Goal: Transaction & Acquisition: Purchase product/service

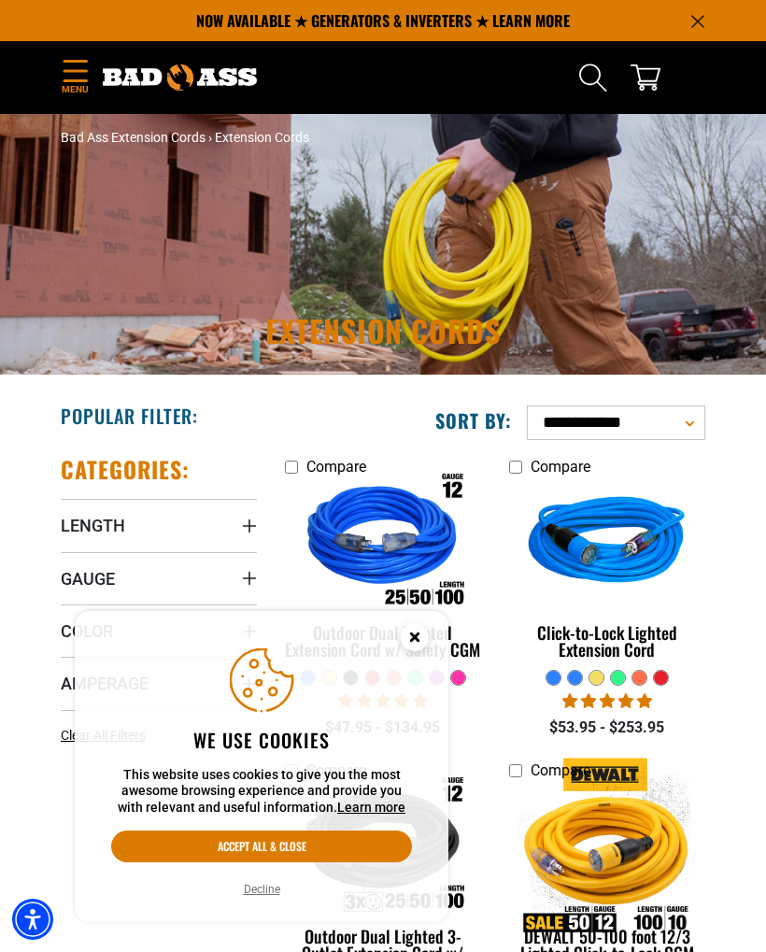
click at [407, 636] on circle "Close this option" at bounding box center [415, 637] width 28 height 28
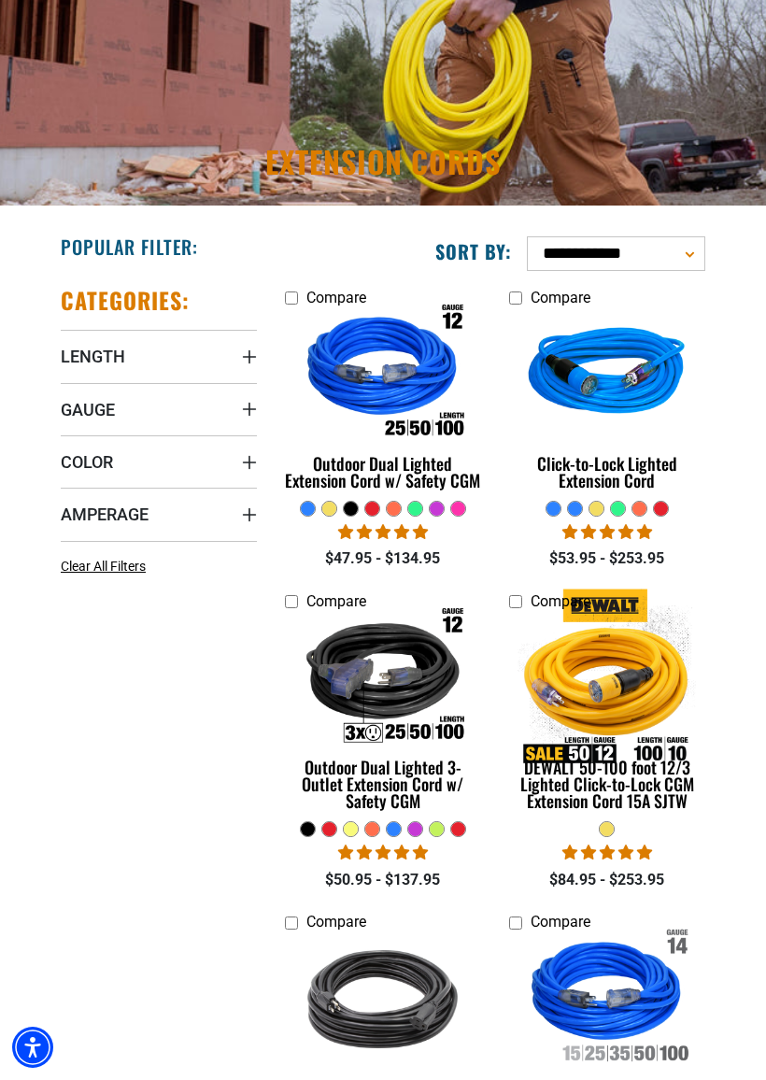
scroll to position [174, 0]
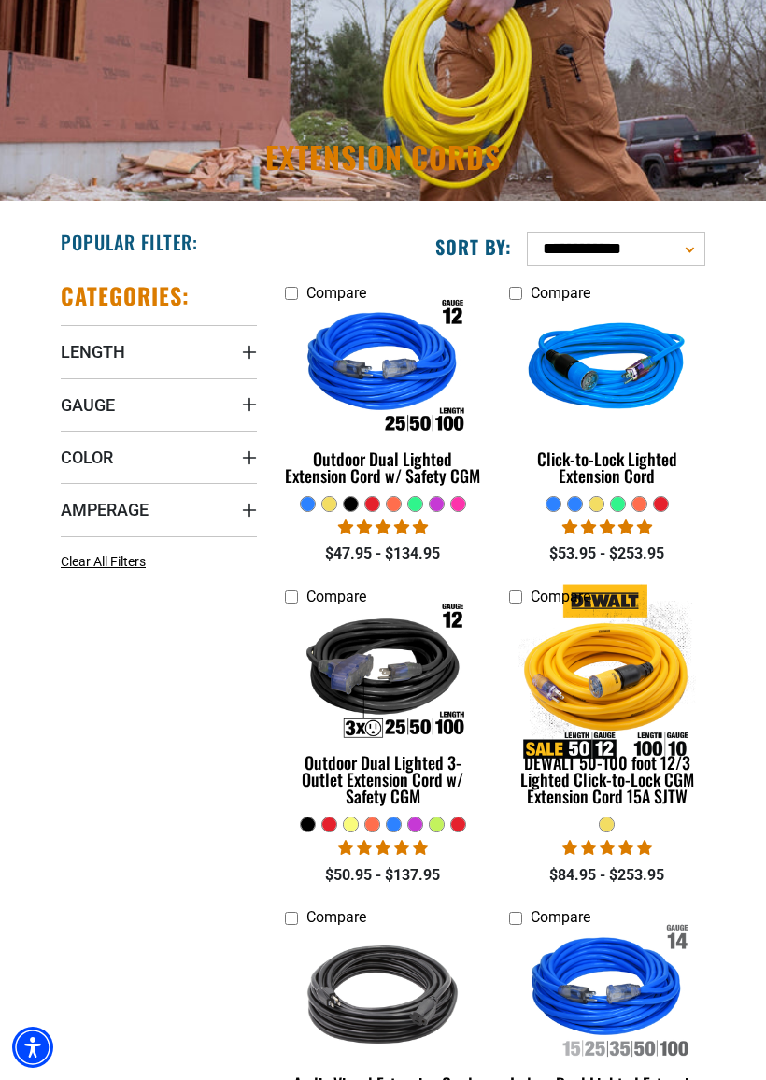
click at [643, 772] on div "DEWALT 50-100 foot 12/3 Lighted Click-to-Lock CGM Extension Cord 15A SJTW" at bounding box center [607, 779] width 196 height 50
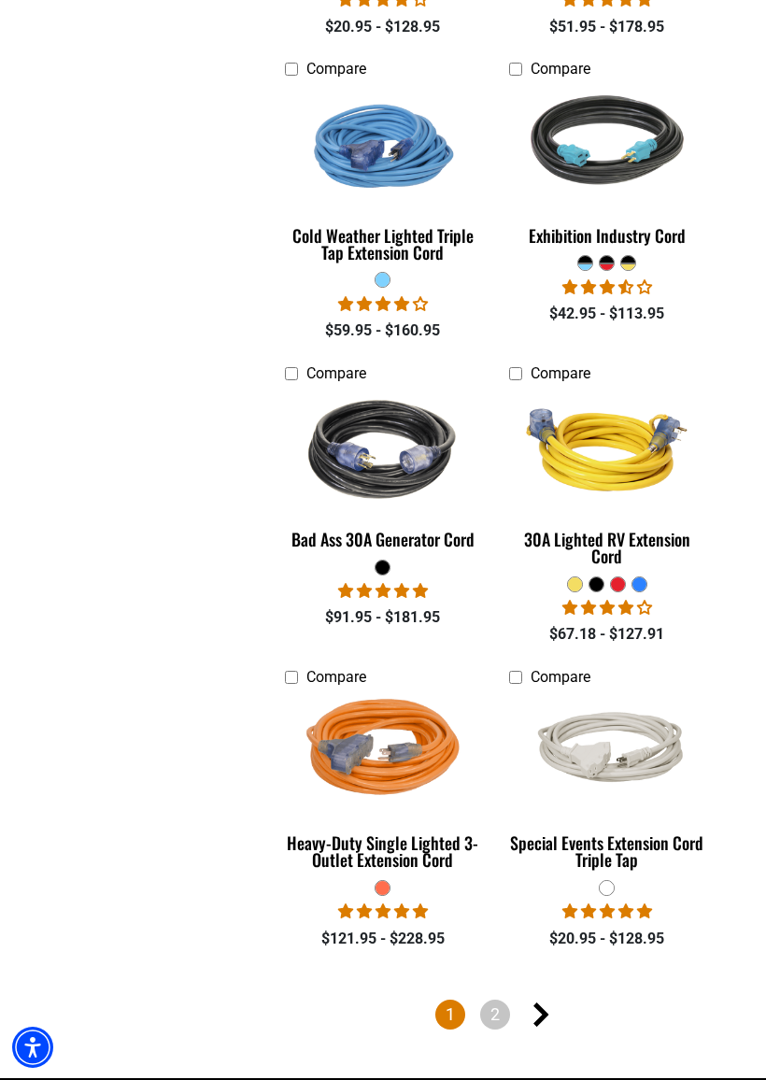
scroll to position [4104, 0]
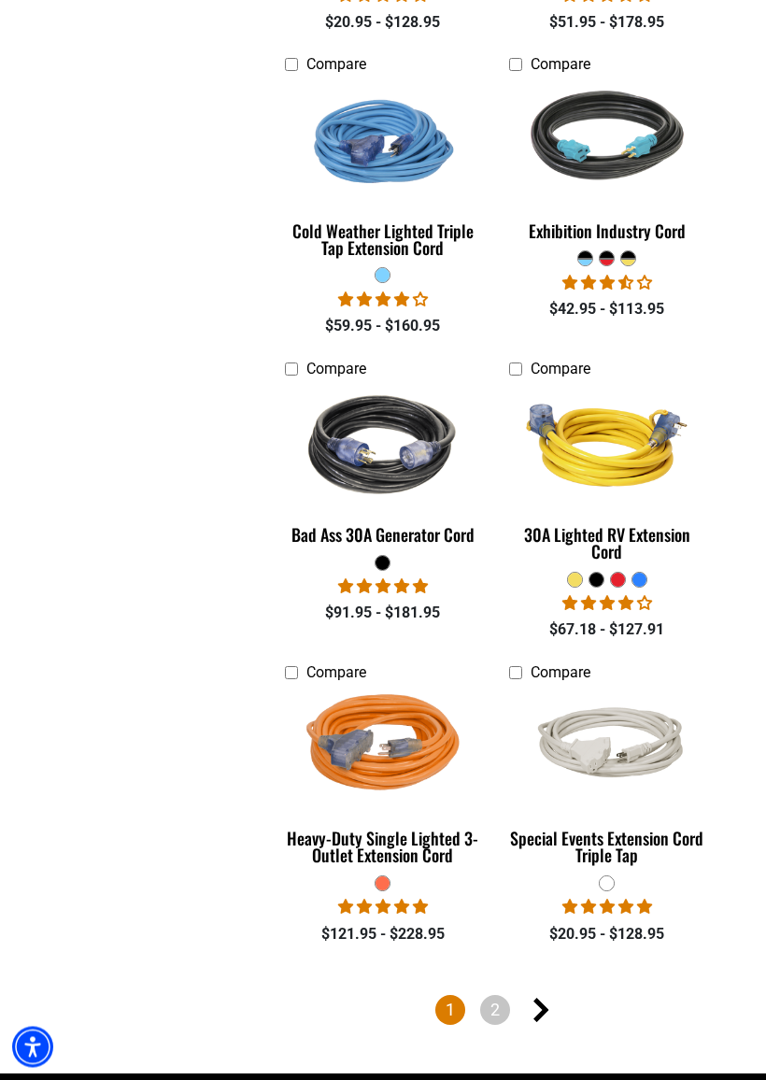
click at [610, 530] on img at bounding box center [607, 446] width 198 height 177
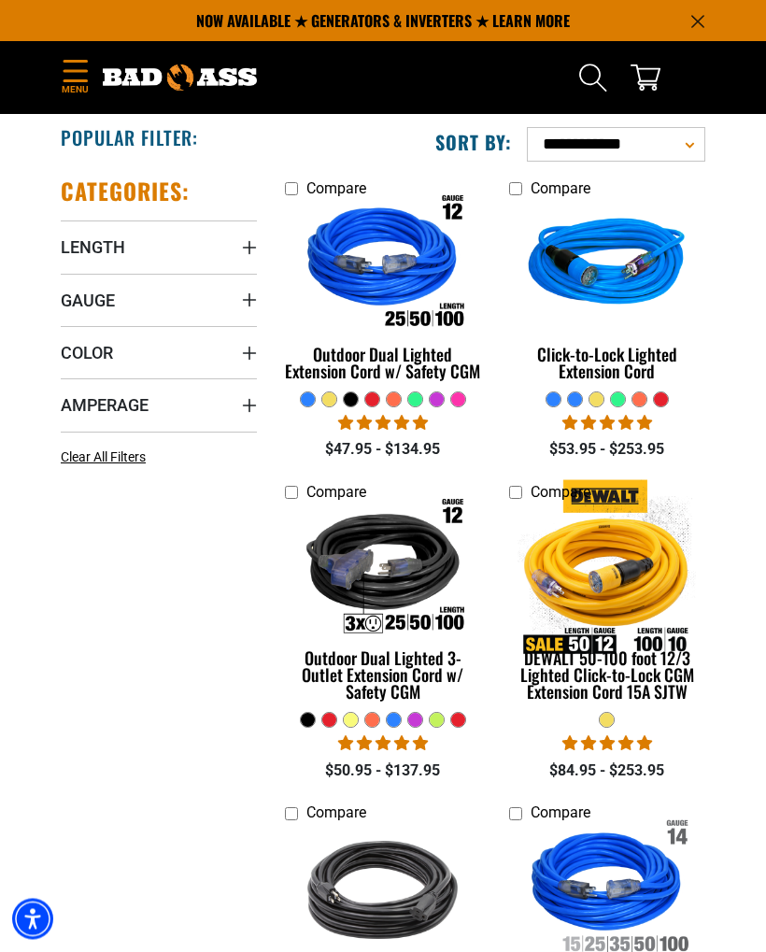
scroll to position [193, 0]
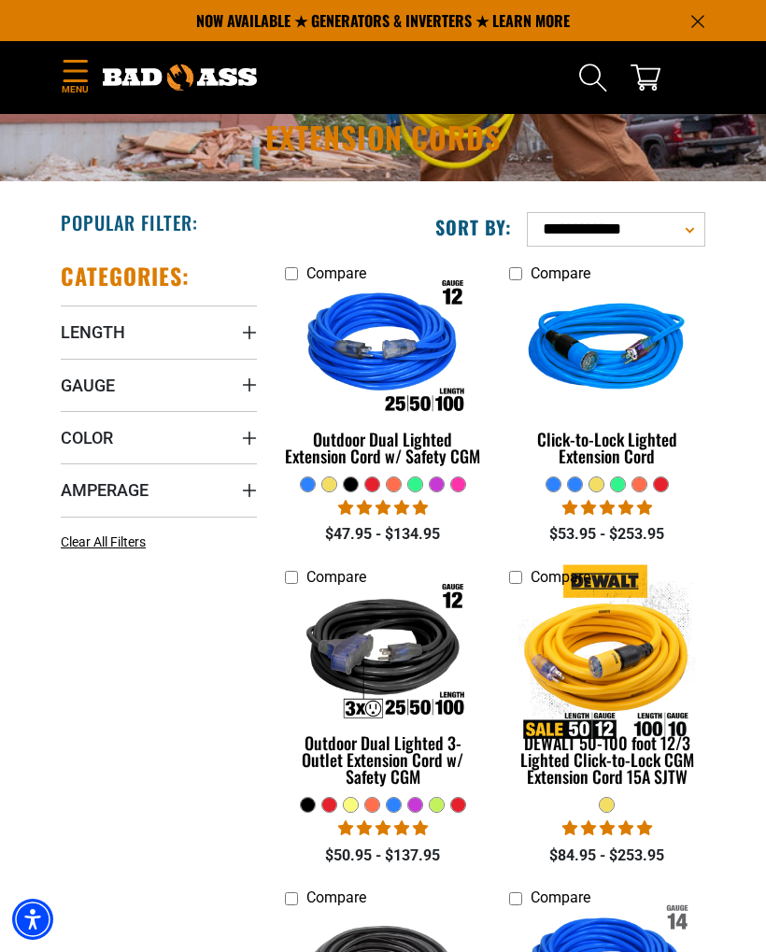
click at [67, 70] on icon "Menu" at bounding box center [75, 70] width 23 height 21
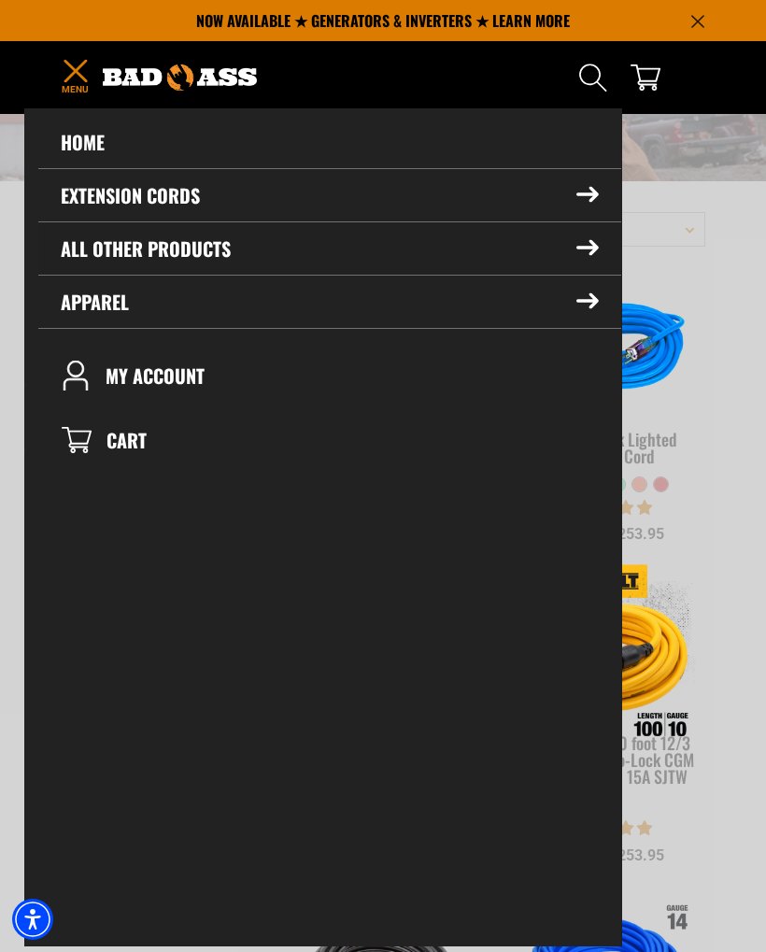
click at [597, 250] on icon at bounding box center [587, 248] width 22 height 16
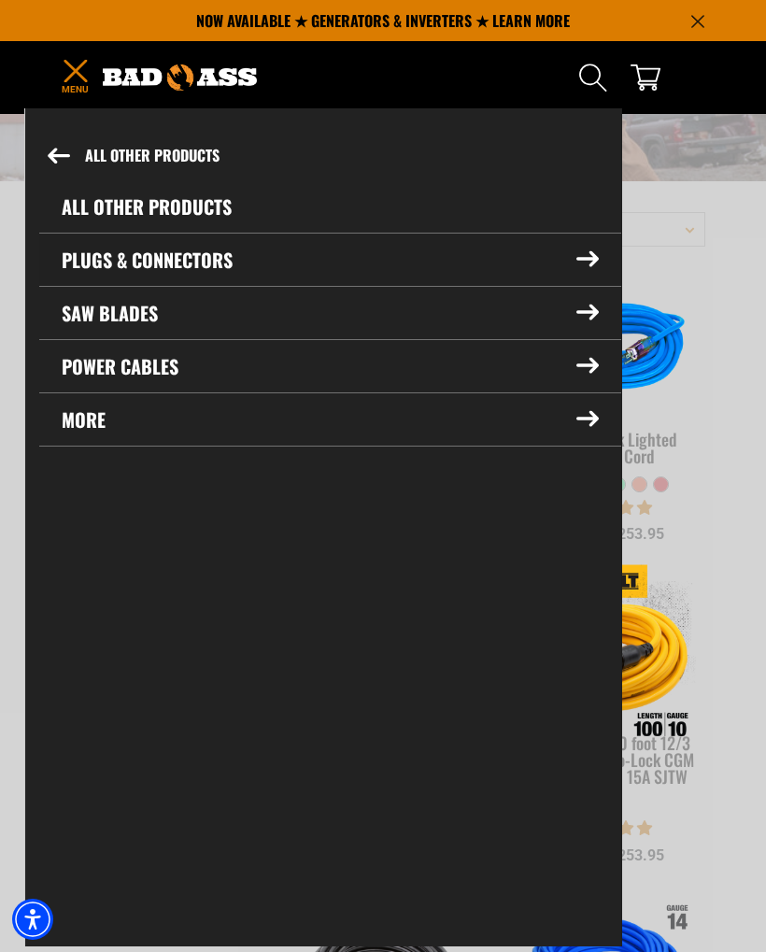
click at [582, 260] on icon at bounding box center [587, 259] width 21 height 14
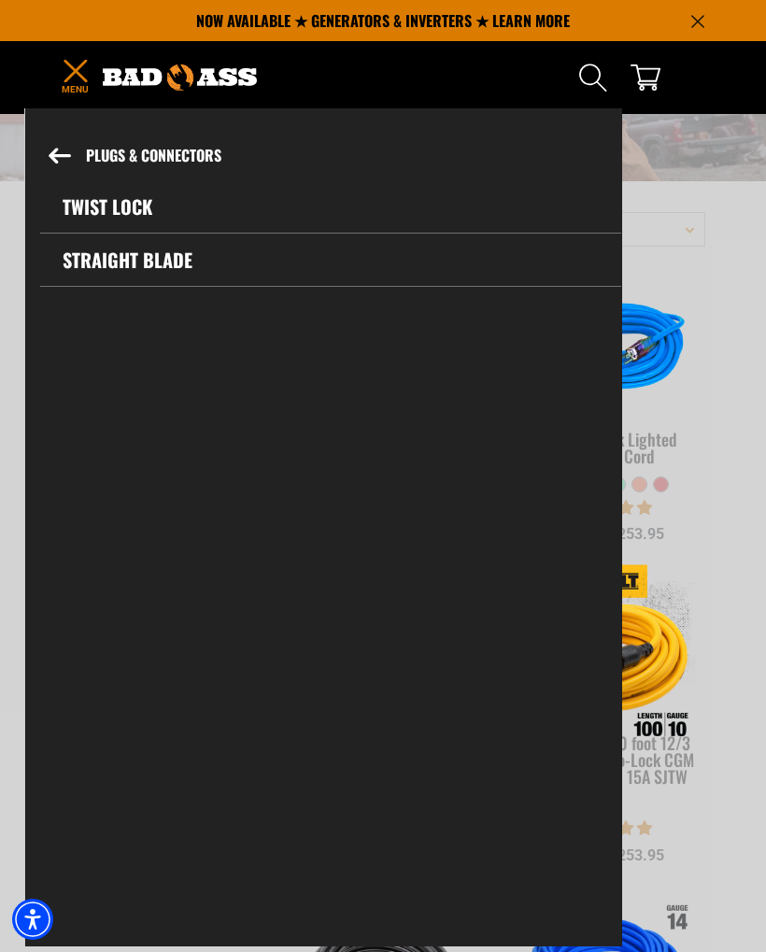
click at [63, 145] on button "Plugs & Connectors" at bounding box center [323, 156] width 595 height 50
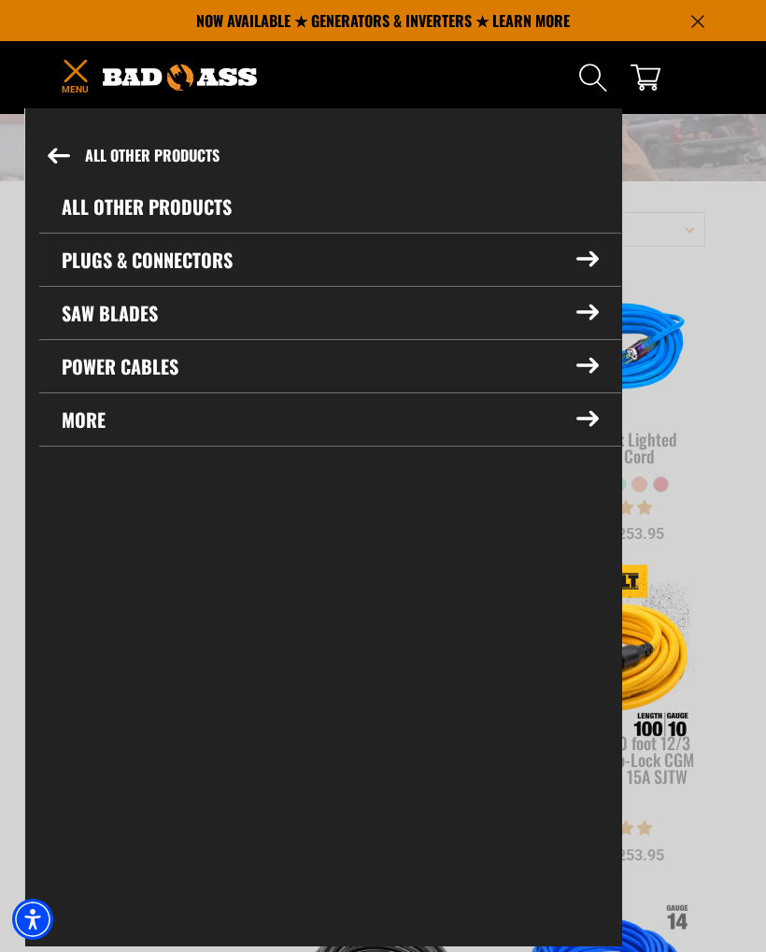
click at [590, 255] on icon at bounding box center [587, 259] width 22 height 16
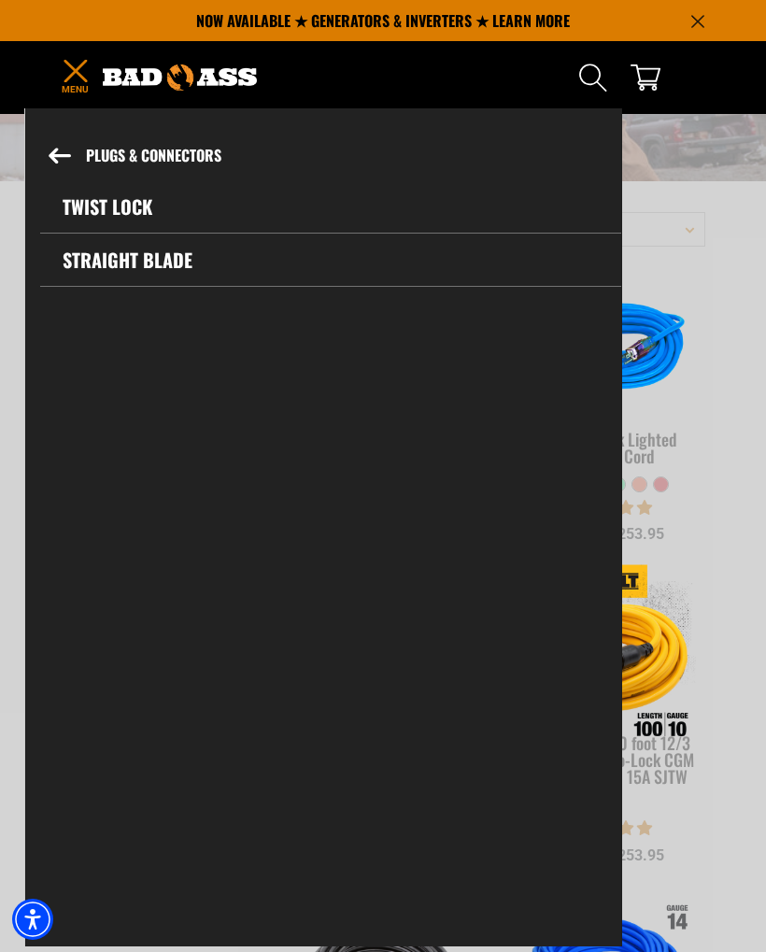
click at [139, 208] on link "Twist Lock" at bounding box center [330, 206] width 581 height 52
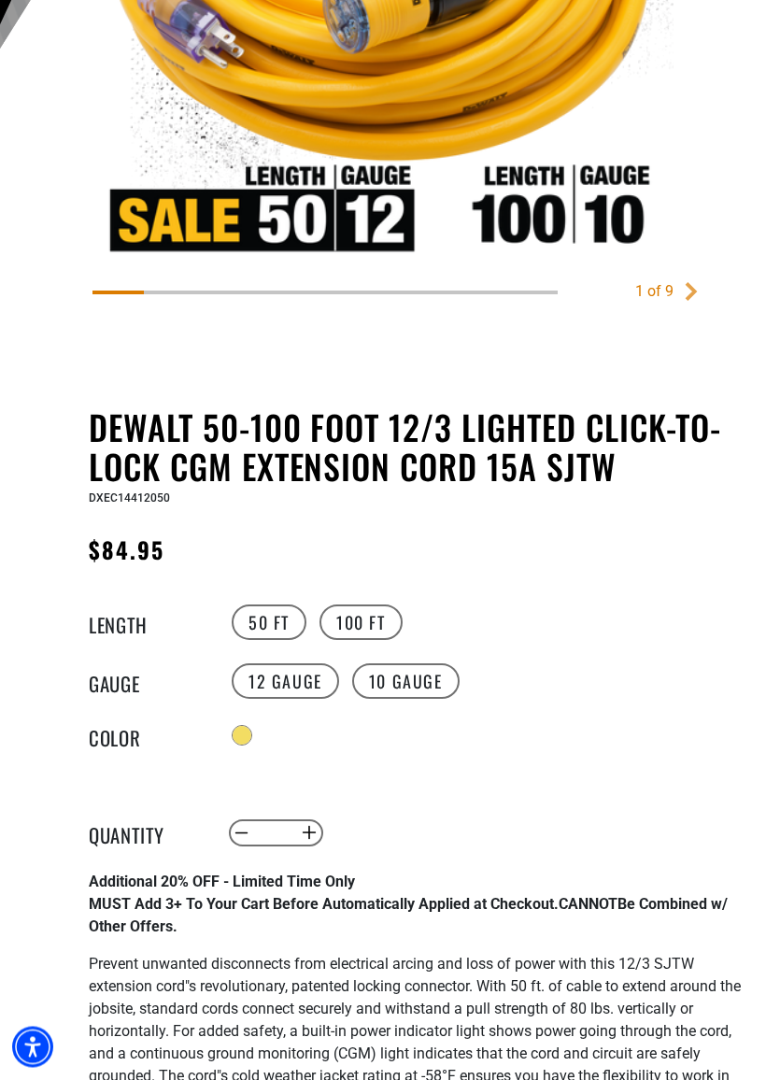
scroll to position [553, 0]
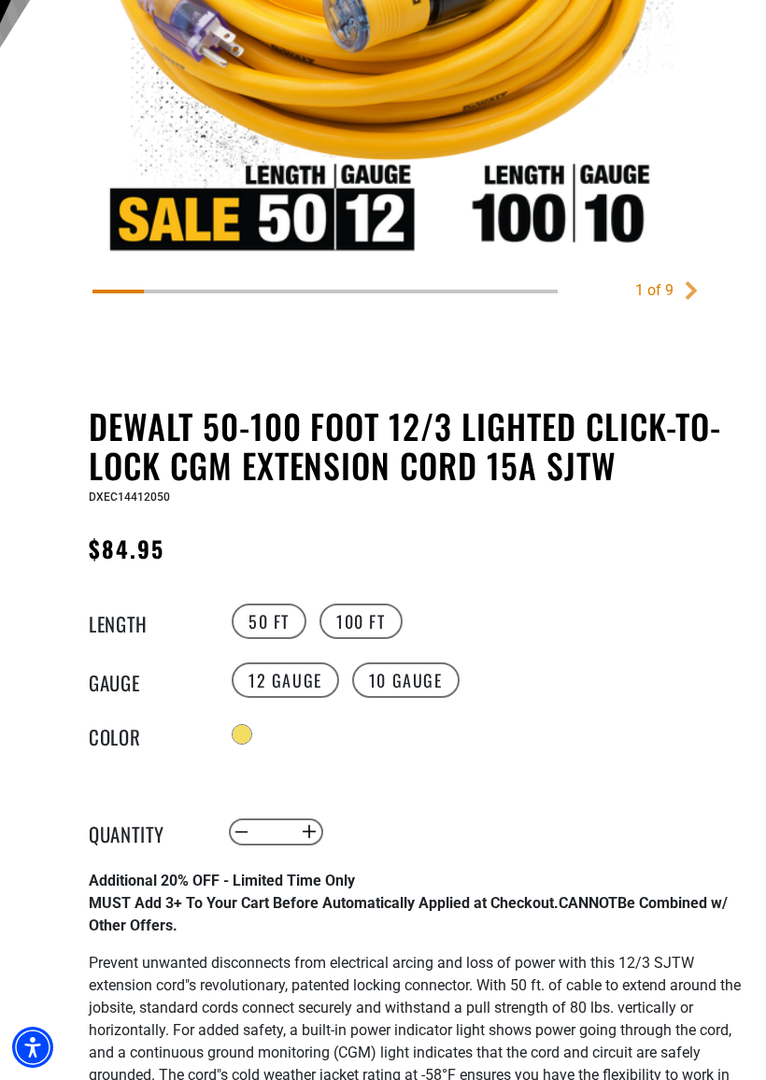
click at [362, 629] on label "100 FT" at bounding box center [360, 620] width 83 height 35
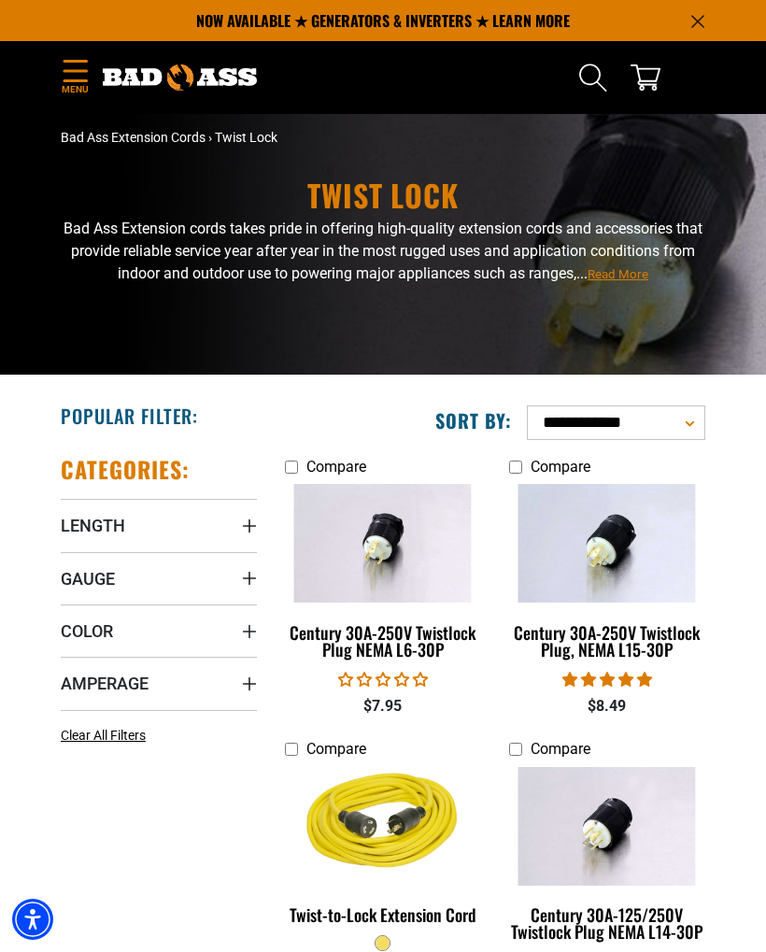
click at [78, 83] on span "Menu" at bounding box center [75, 89] width 28 height 14
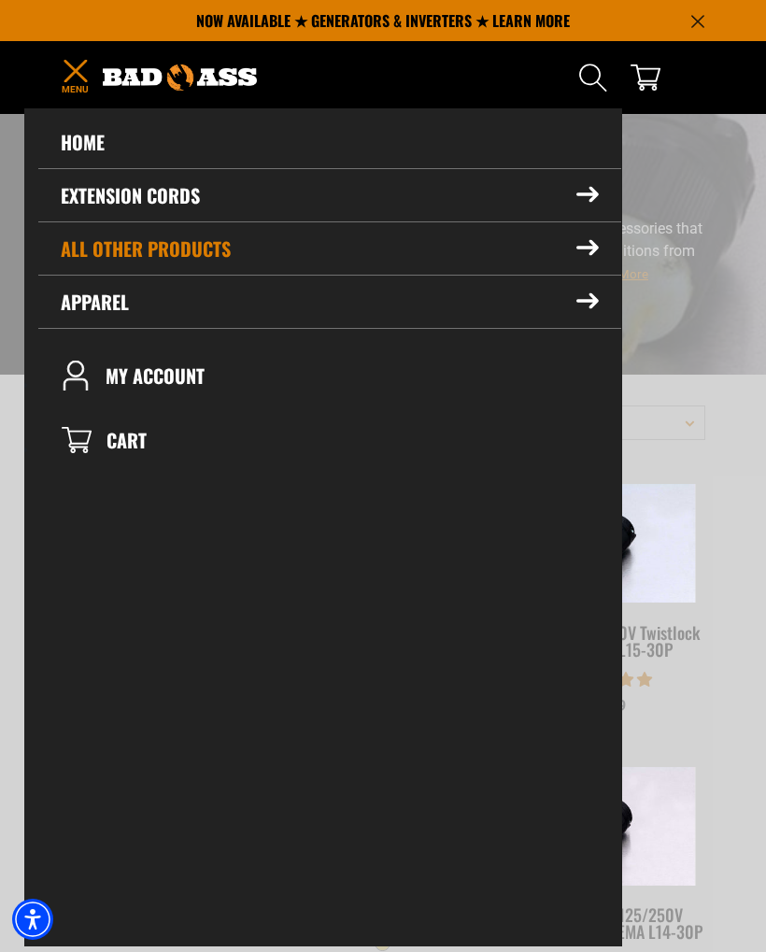
click at [587, 246] on icon at bounding box center [587, 248] width 22 height 16
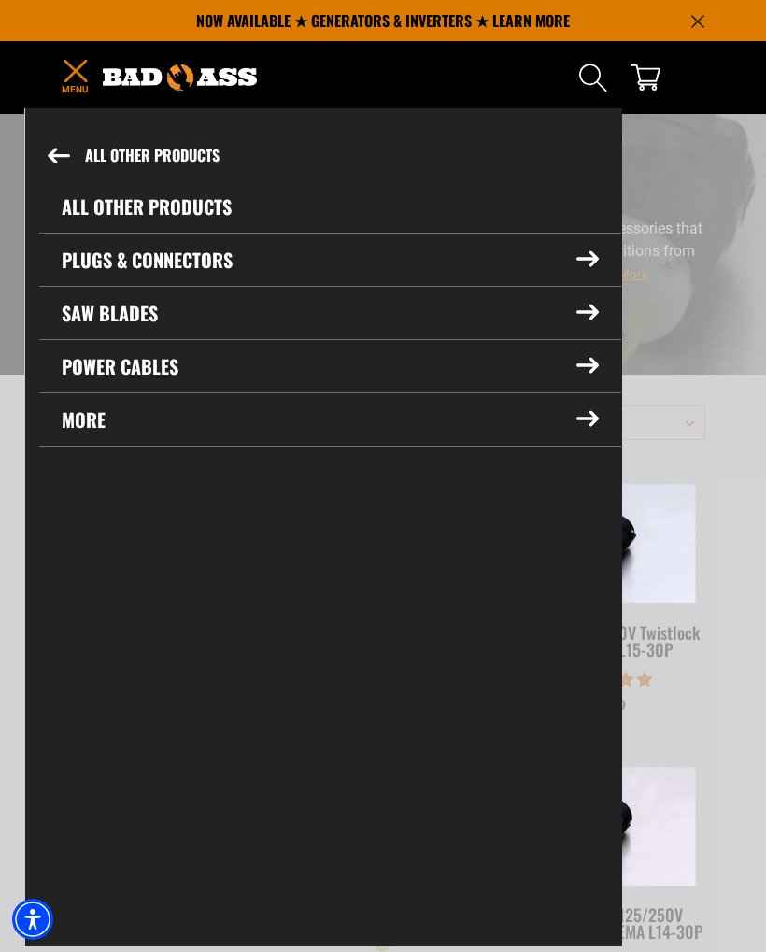
click at [588, 259] on icon at bounding box center [587, 259] width 21 height 14
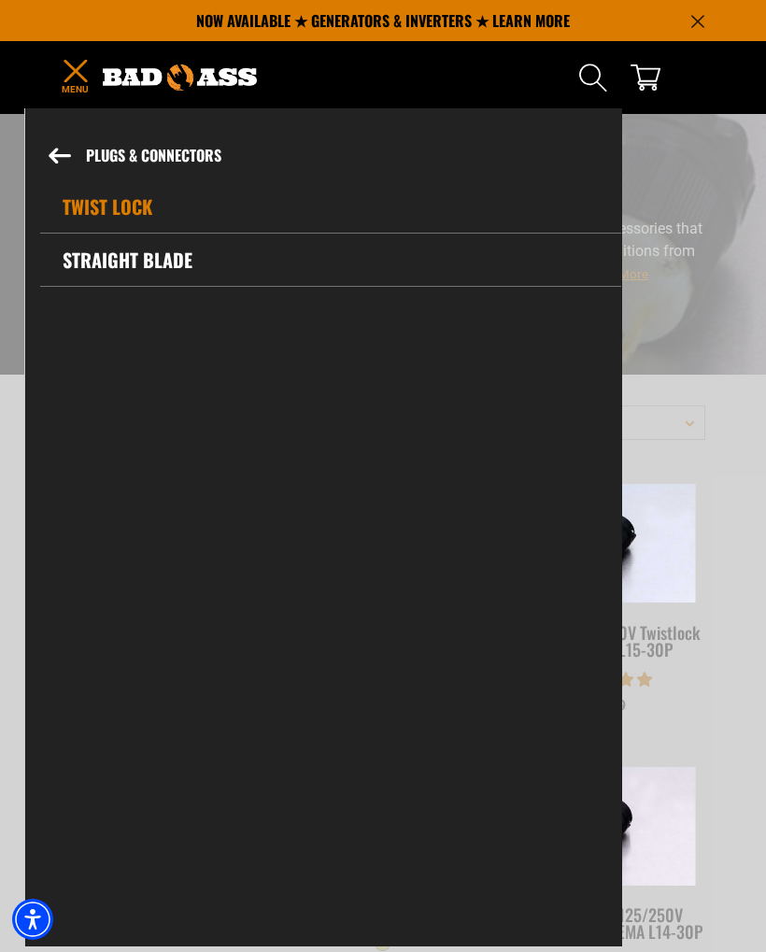
click at [178, 257] on link "Straight Blade" at bounding box center [330, 259] width 581 height 52
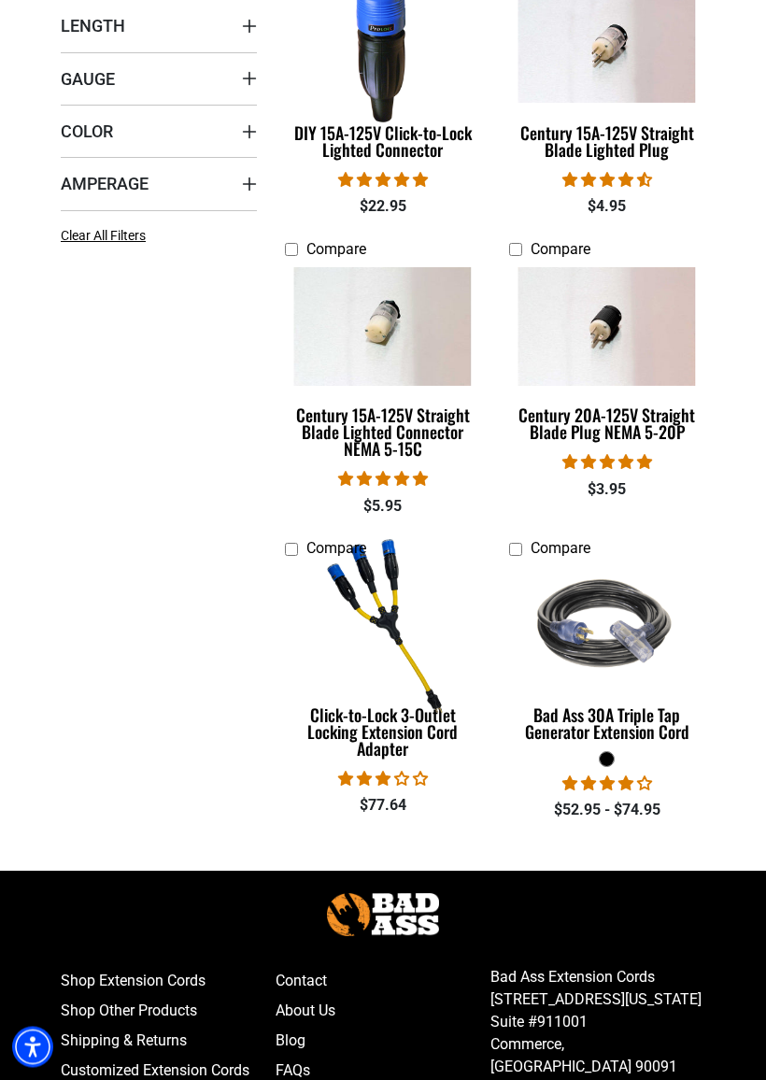
scroll to position [502, 0]
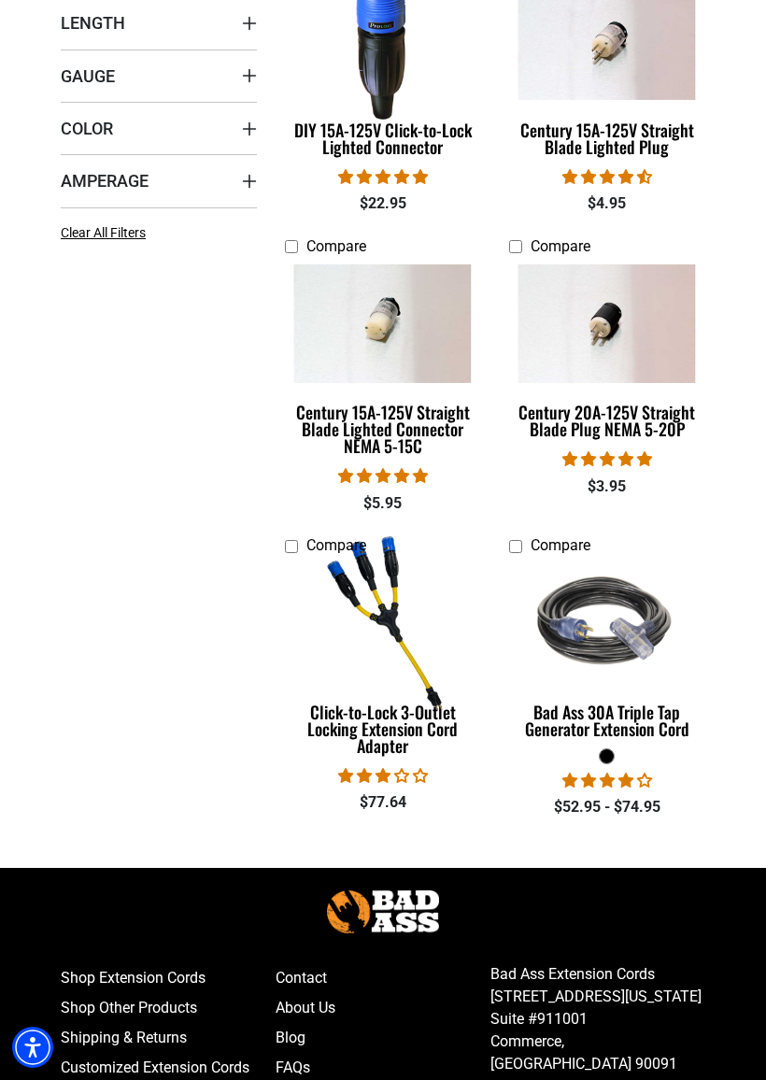
click at [423, 720] on div "Click-to-Lock 3-Outlet Locking Extension Cord Adapter" at bounding box center [383, 728] width 196 height 50
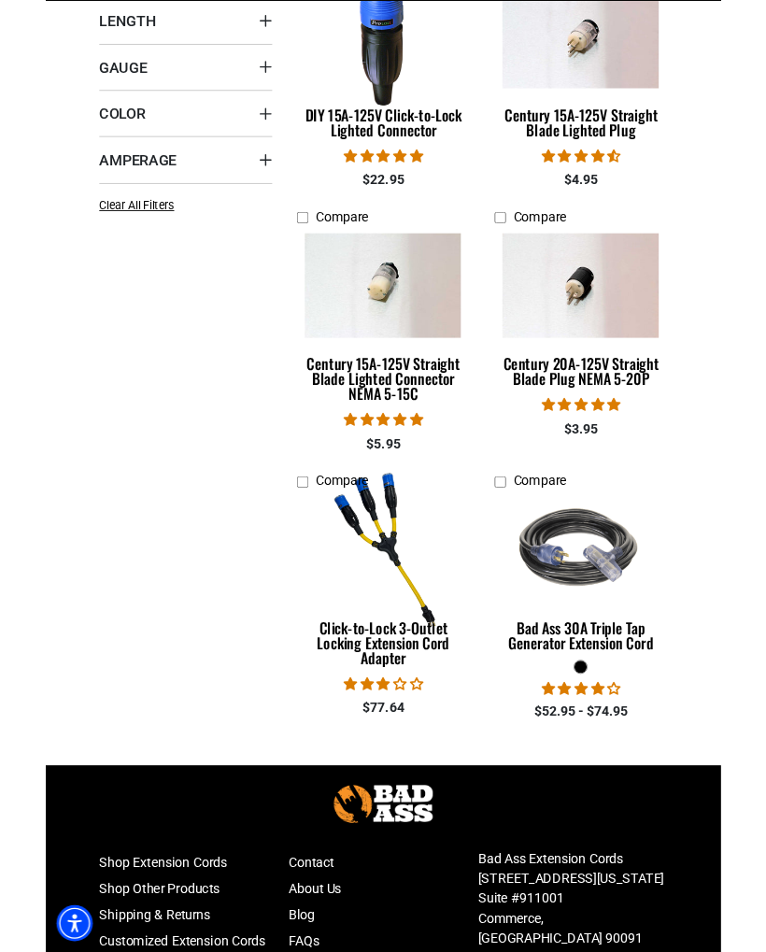
scroll to position [555, 0]
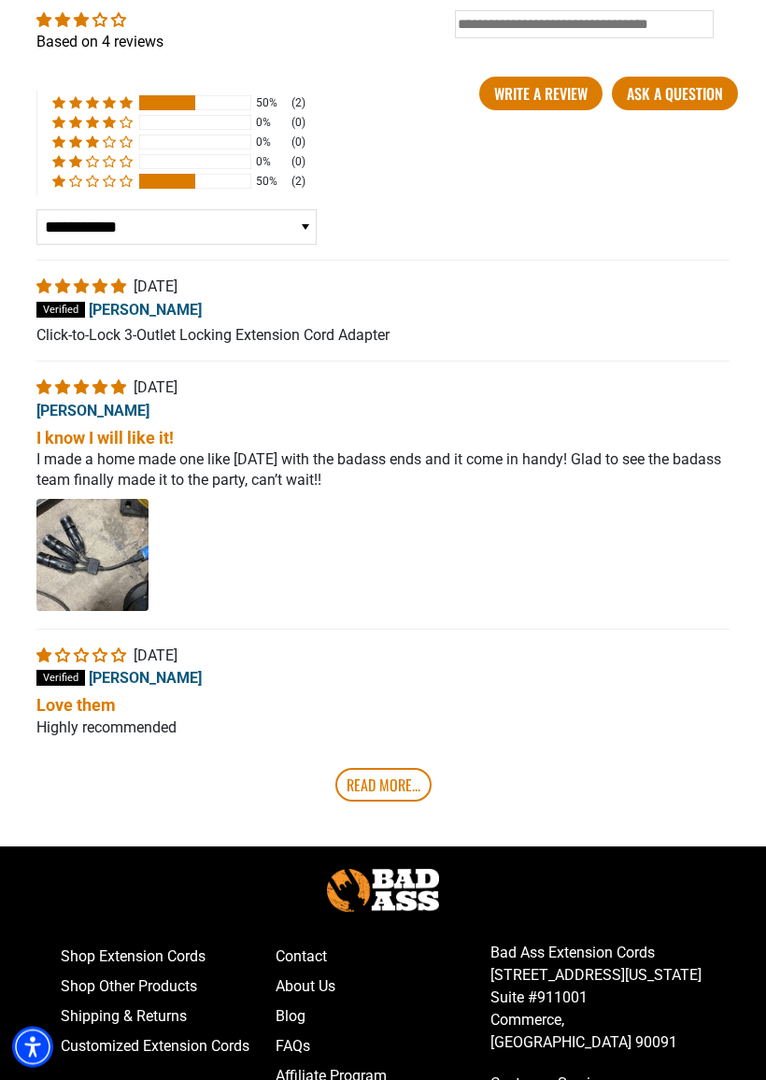
scroll to position [3336, 0]
click at [85, 536] on img "Link to user picture 1 - open in a new tab" at bounding box center [92, 555] width 112 height 112
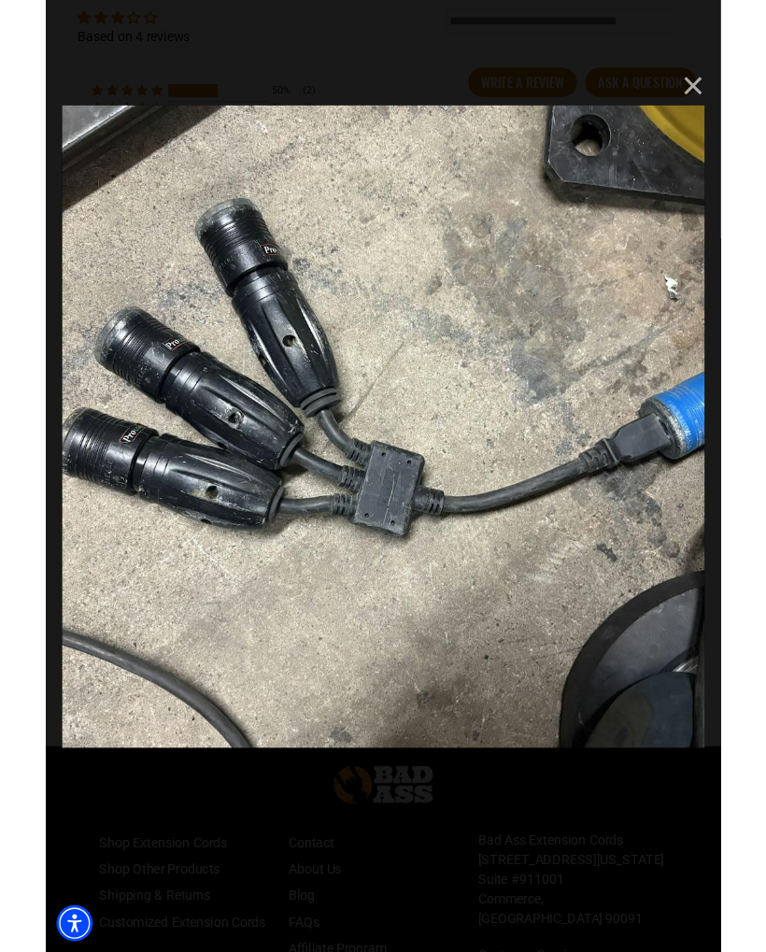
scroll to position [0, 0]
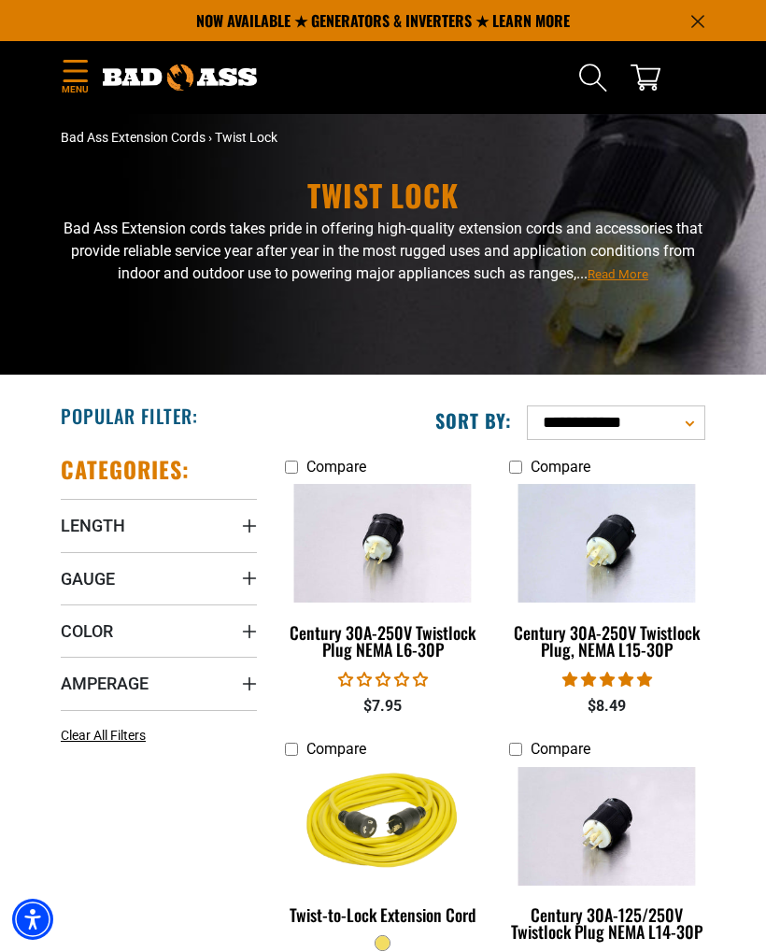
click at [85, 66] on icon "Menu" at bounding box center [76, 71] width 30 height 22
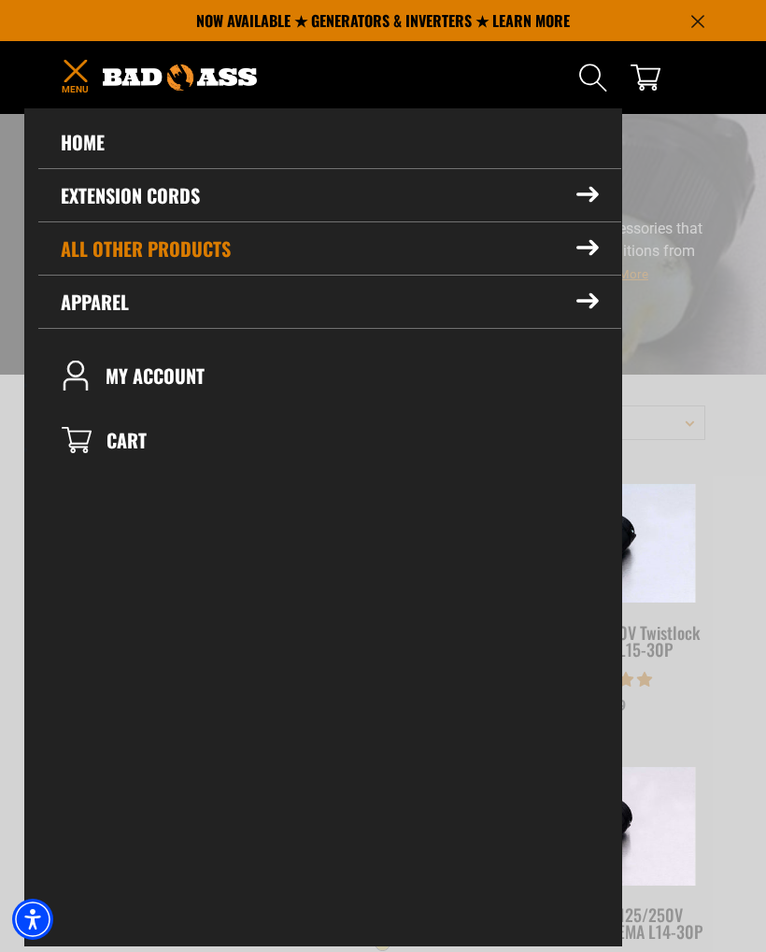
click at [586, 248] on icon at bounding box center [587, 248] width 21 height 14
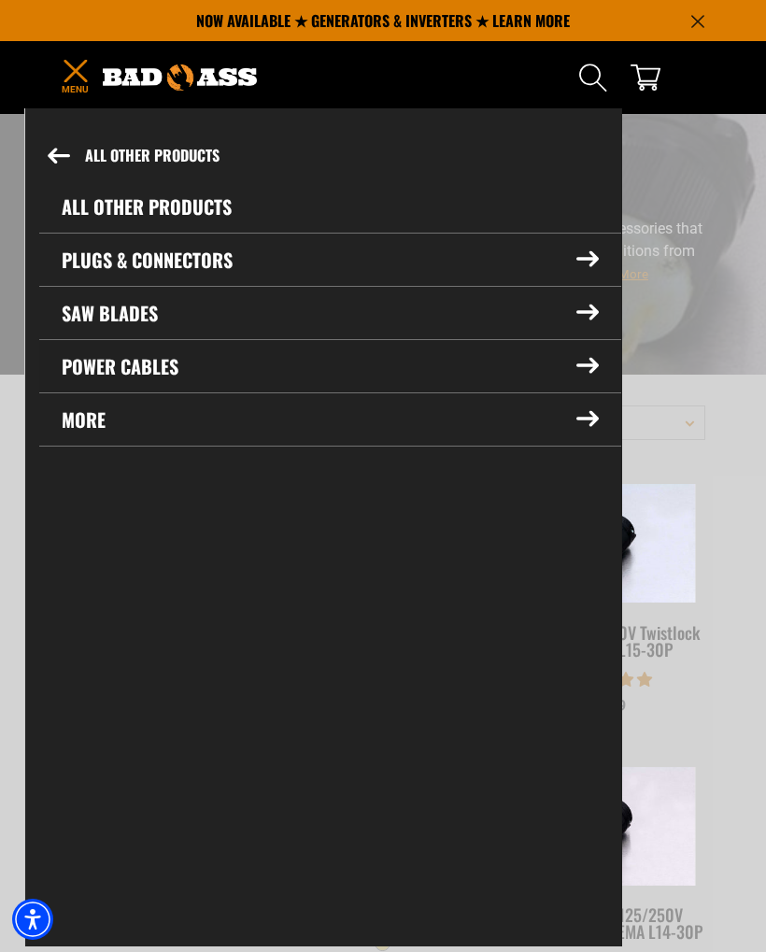
click at [584, 367] on icon at bounding box center [587, 366] width 22 height 16
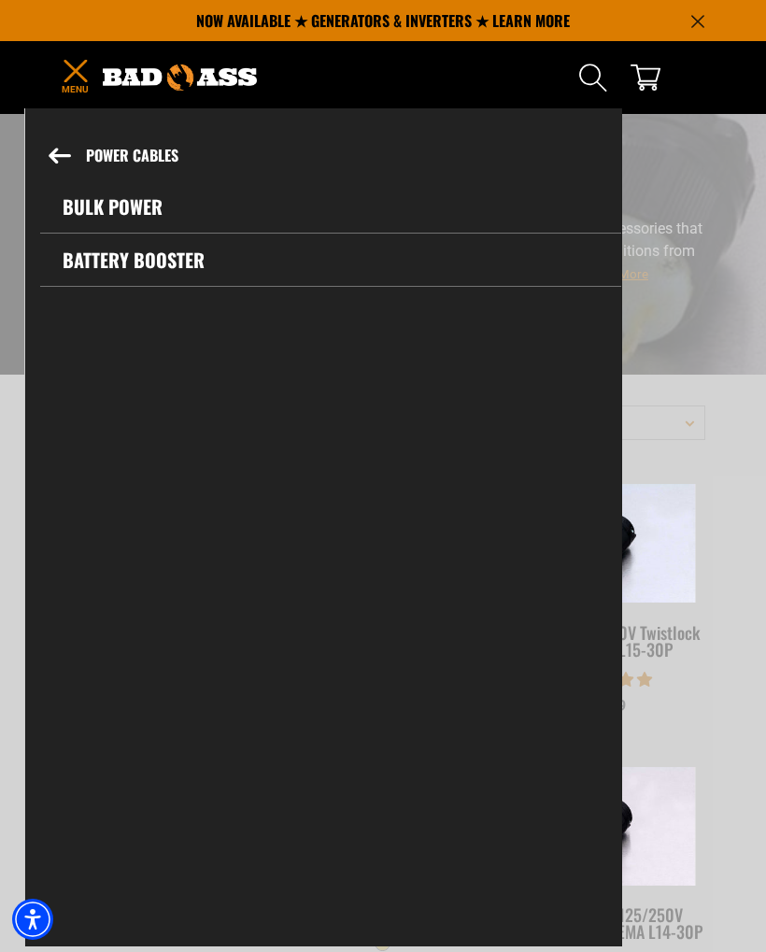
click at [49, 153] on button "Power Cables" at bounding box center [323, 156] width 595 height 50
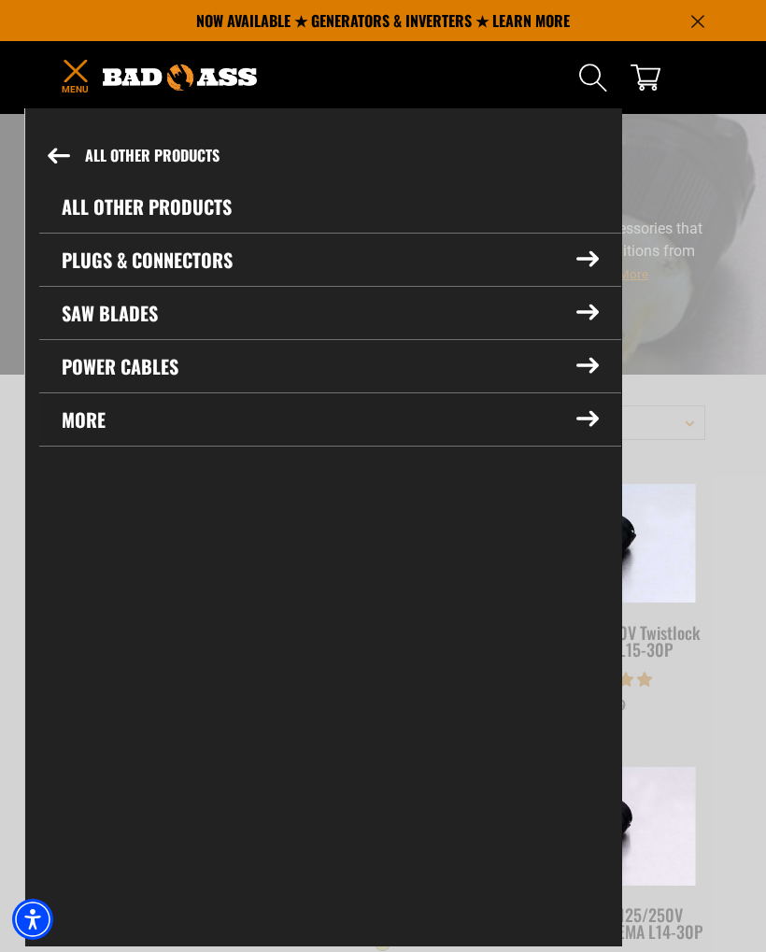
click at [581, 418] on icon at bounding box center [587, 419] width 21 height 14
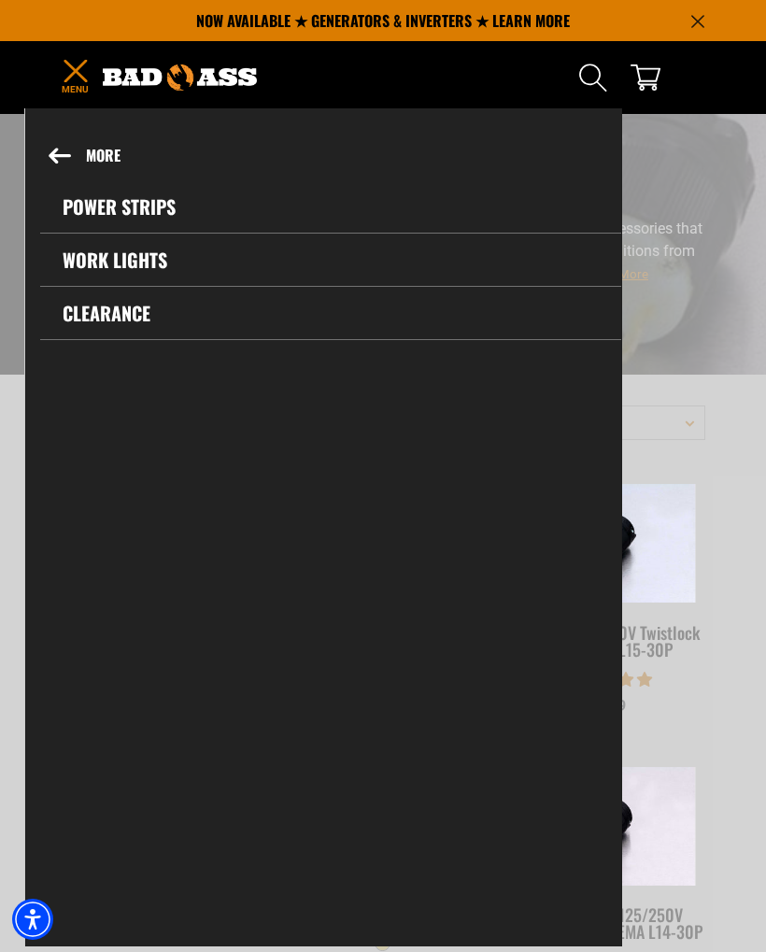
click at [137, 317] on link "Clearance" at bounding box center [330, 313] width 581 height 52
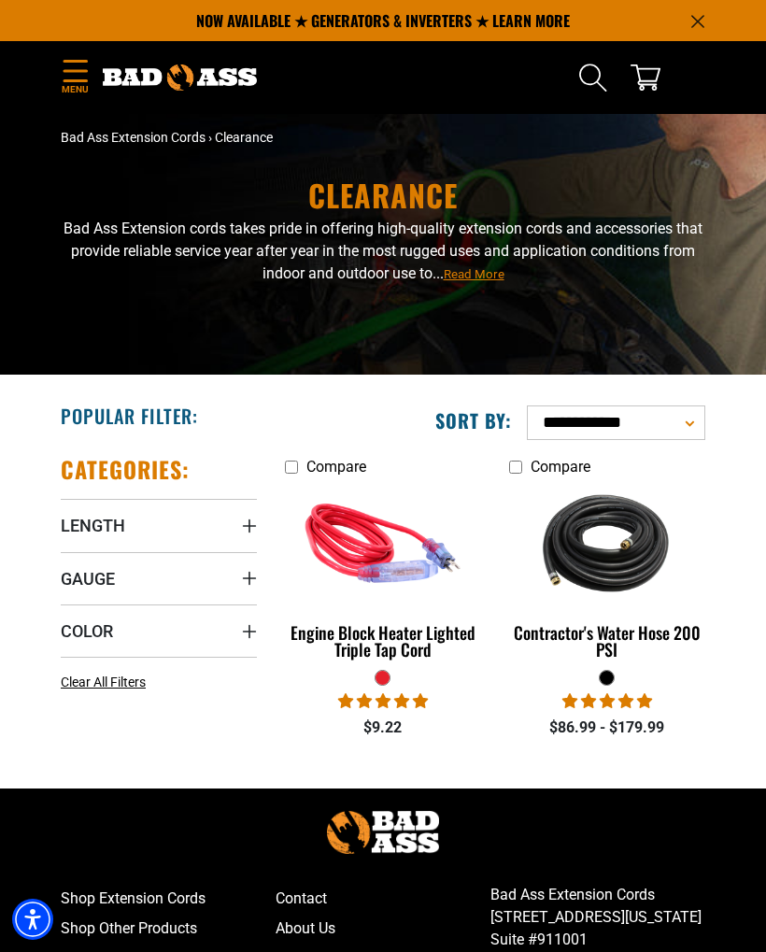
click at [84, 77] on icon "Menu" at bounding box center [76, 71] width 30 height 22
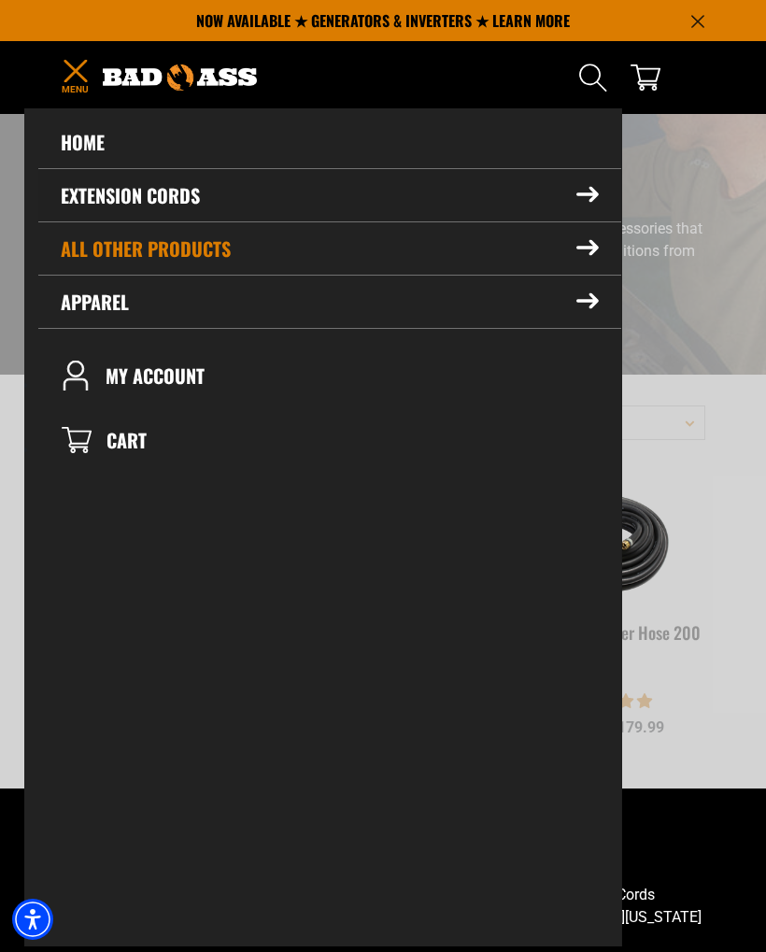
click at [595, 201] on icon at bounding box center [587, 195] width 22 height 16
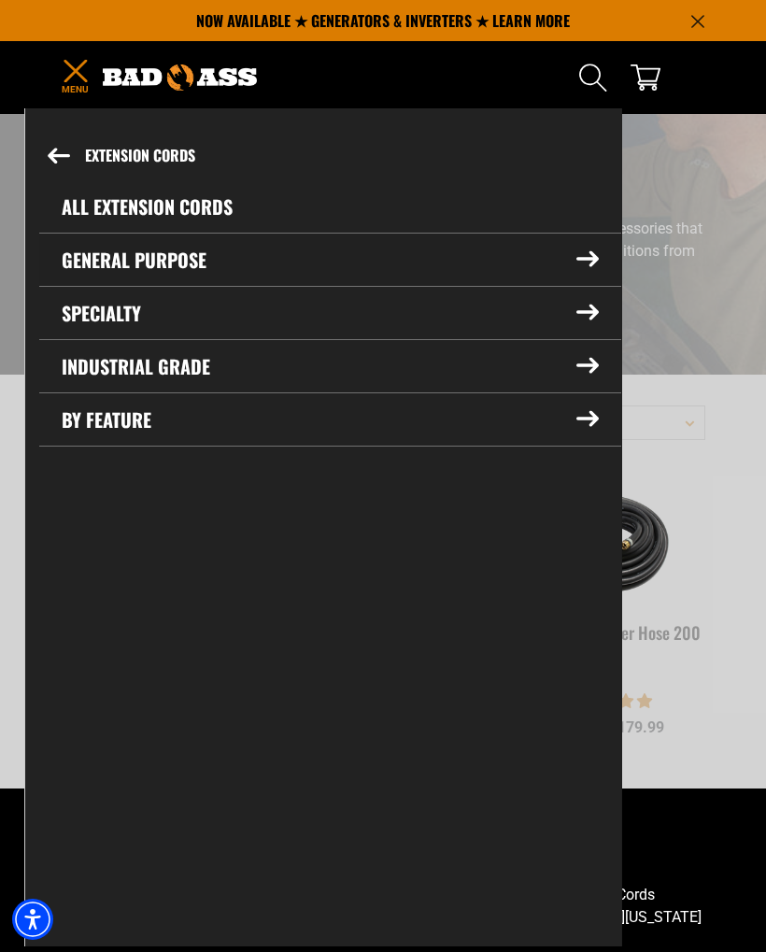
click at [591, 252] on icon at bounding box center [587, 259] width 21 height 14
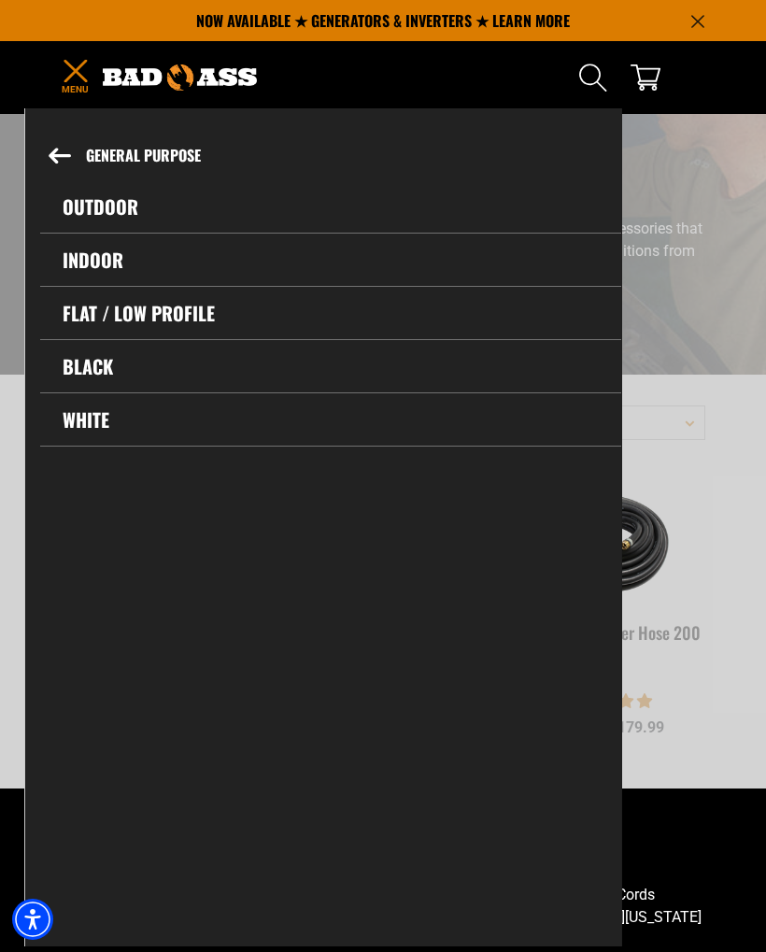
click at [213, 314] on link "Flat / Low Profile" at bounding box center [330, 313] width 581 height 52
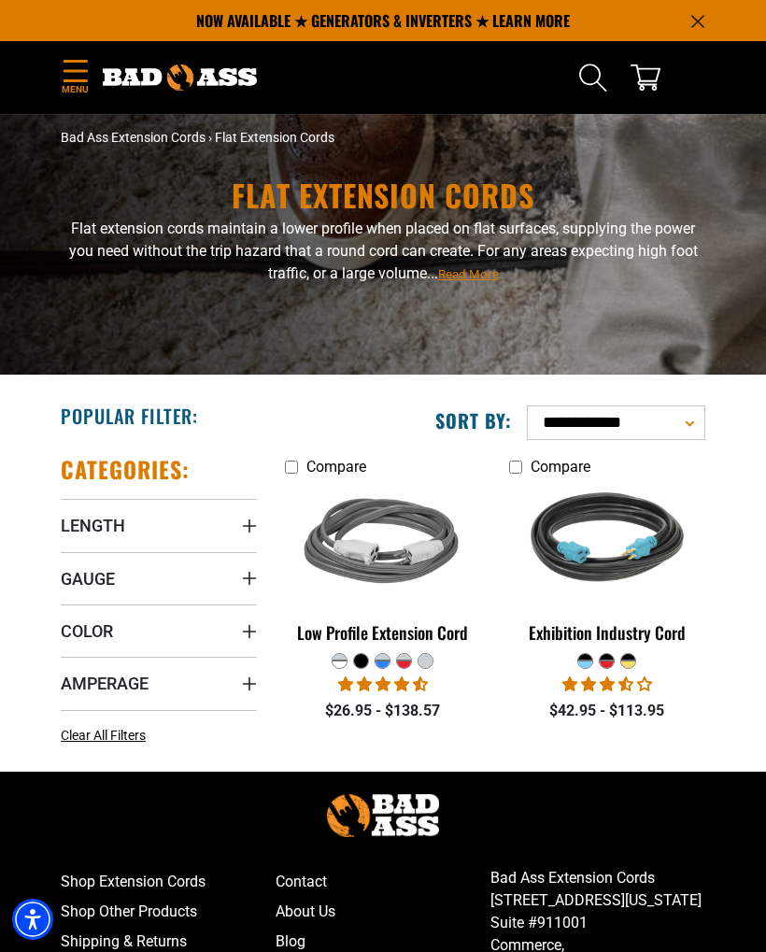
click at [632, 559] on img at bounding box center [607, 543] width 198 height 177
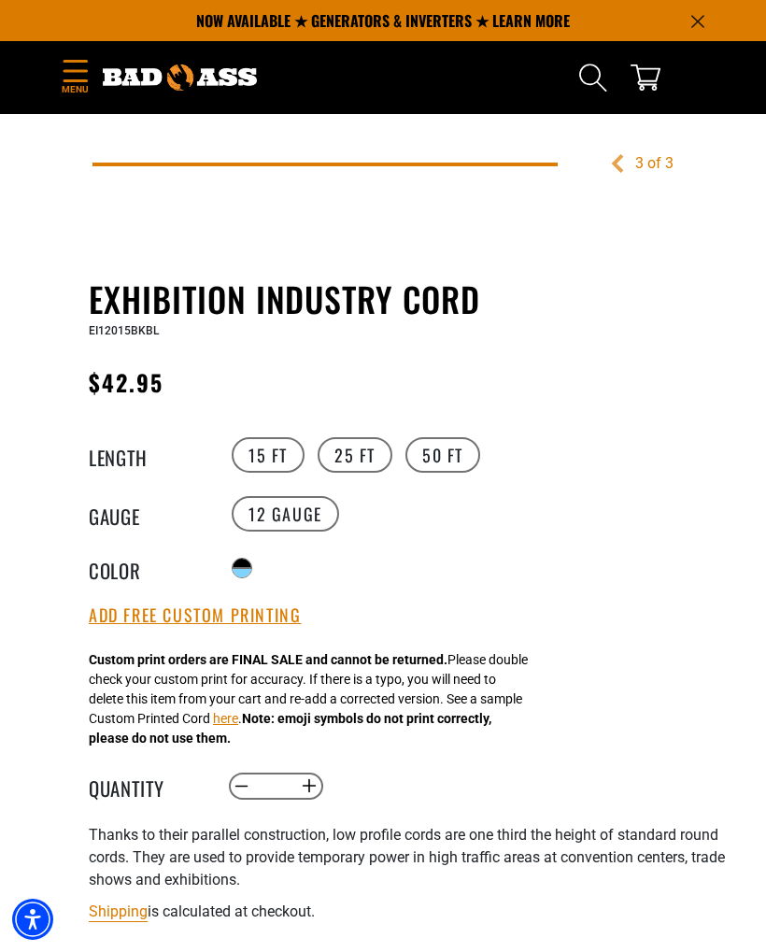
scroll to position [640, 0]
